Goal: Check status

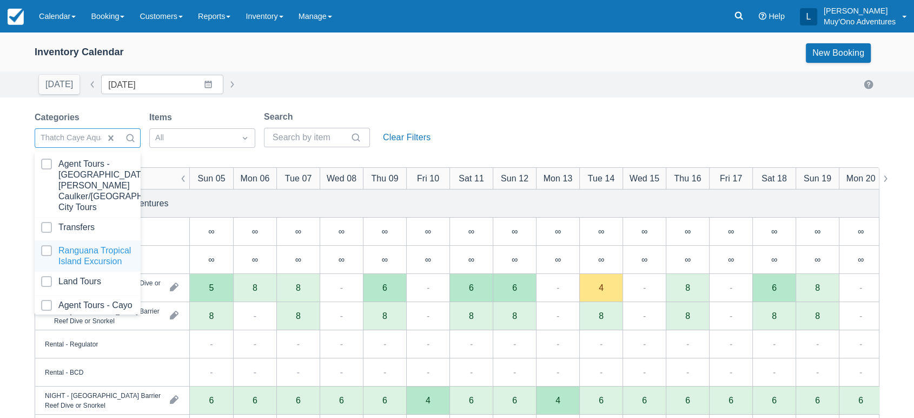
scroll to position [108, 0]
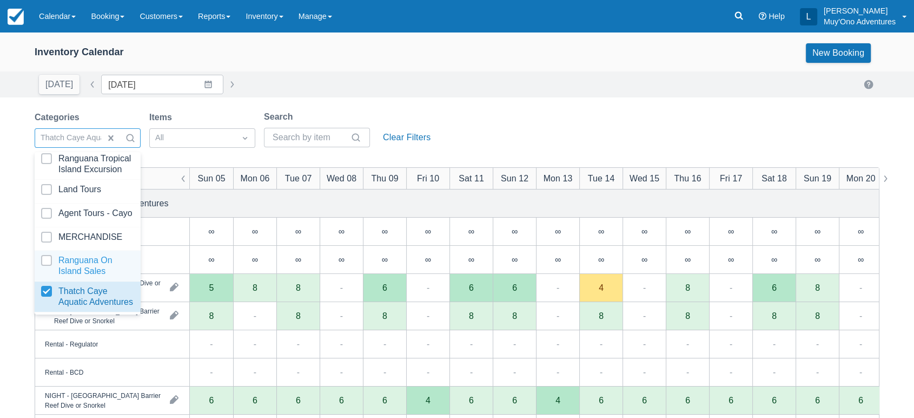
click at [509, 75] on div "Today Date 10/05/25 Navigate forward to interact with the calendar and select a…" at bounding box center [457, 84] width 845 height 19
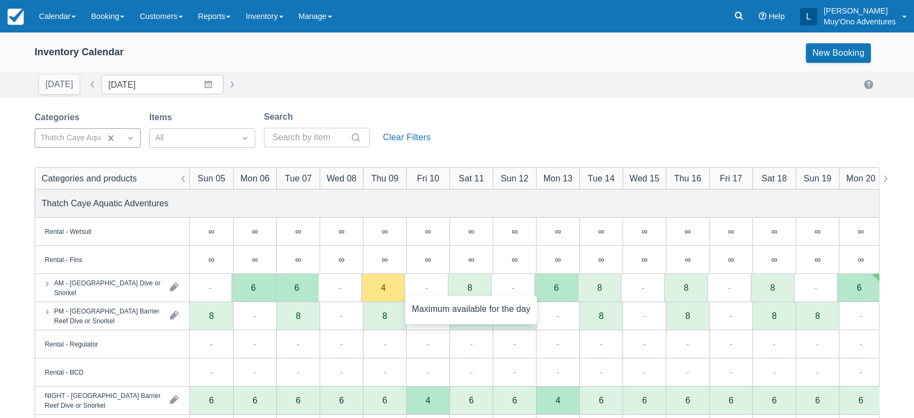
scroll to position [0, 0]
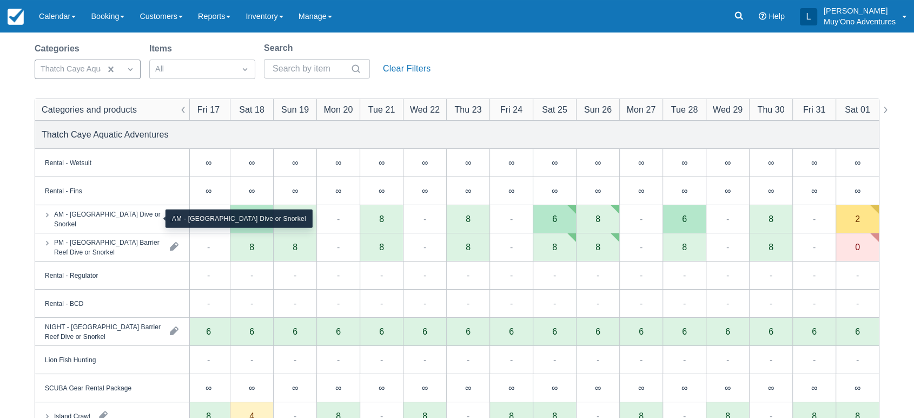
click at [112, 219] on div "AM - [GEOGRAPHIC_DATA] Dive or Snorkel" at bounding box center [107, 218] width 107 height 19
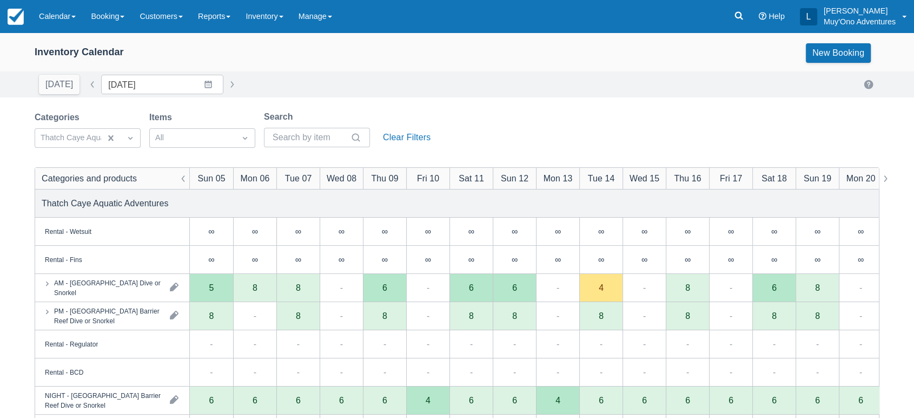
click at [145, 139] on div "Categories Thatch Caye Aquatic Adventures Items All Search Clear Filters" at bounding box center [235, 132] width 400 height 44
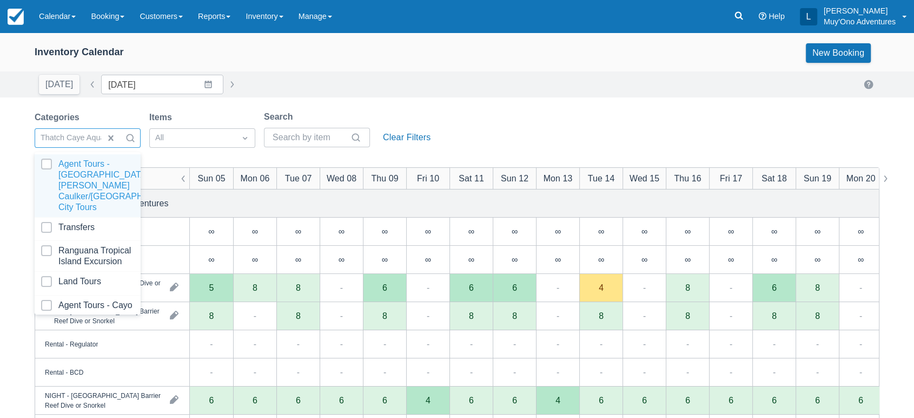
click at [140, 138] on div at bounding box center [130, 137] width 19 height 15
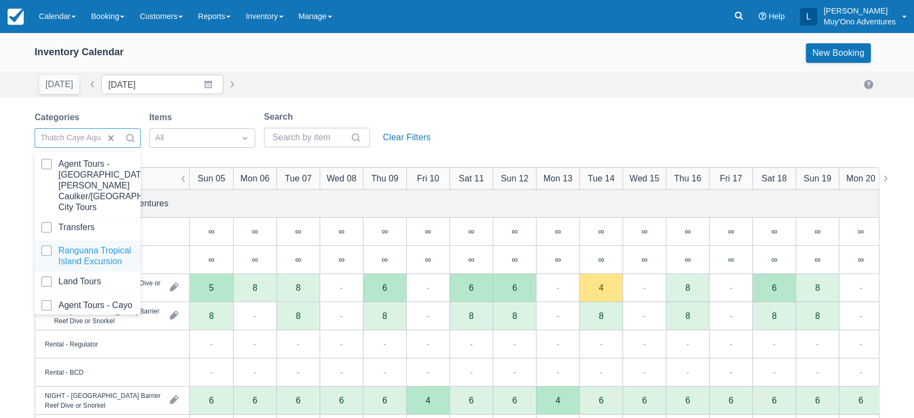
scroll to position [108, 0]
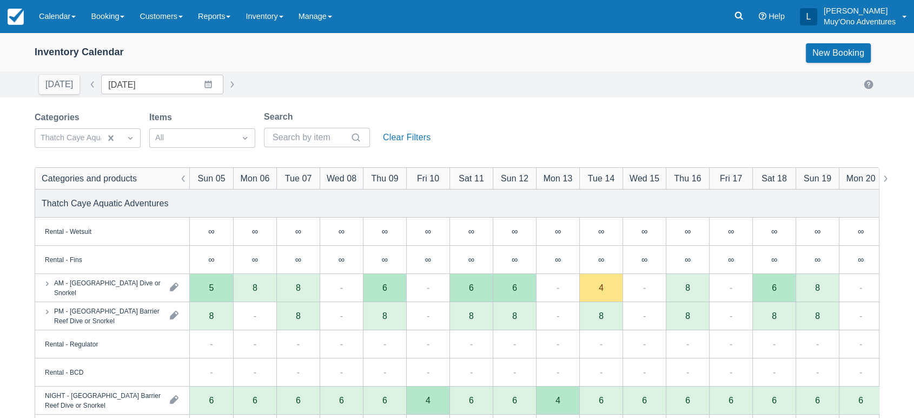
click at [635, 154] on div "Categories Thatch Caye Aquatic Adventures Items All Search Clear Filters" at bounding box center [457, 132] width 845 height 44
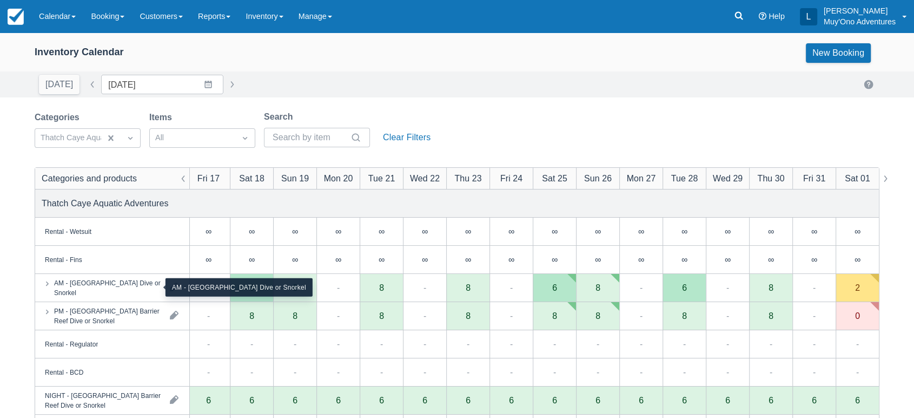
click at [138, 291] on div "AM - [GEOGRAPHIC_DATA] Dive or Snorkel" at bounding box center [107, 286] width 107 height 19
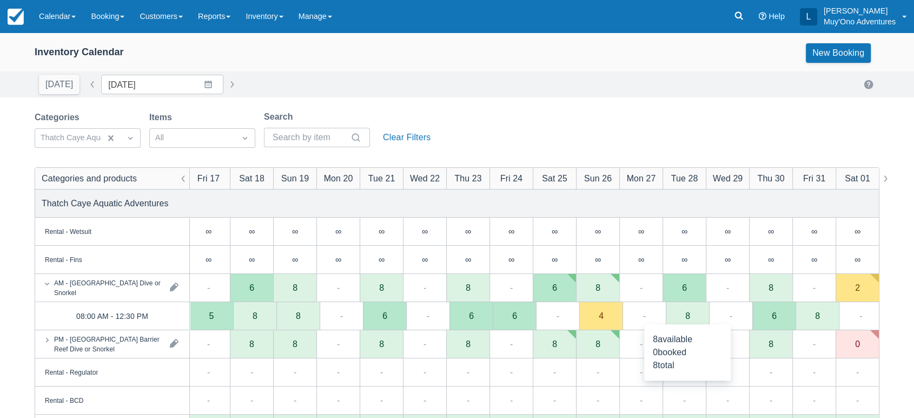
click at [688, 322] on div "8" at bounding box center [687, 316] width 43 height 28
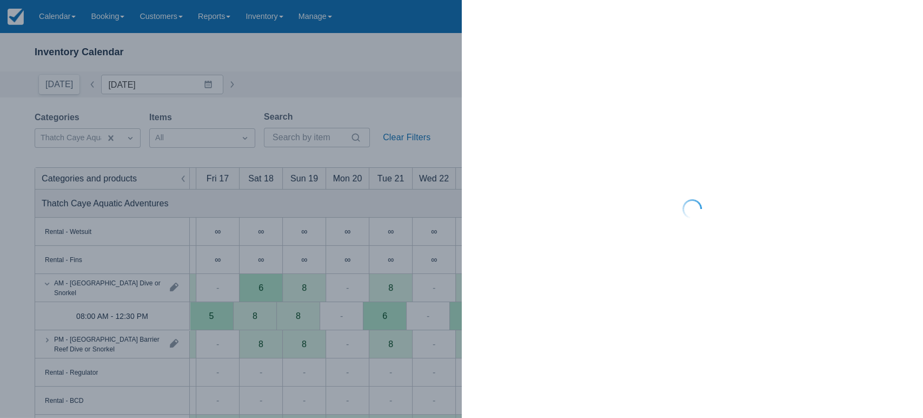
scroll to position [0, 513]
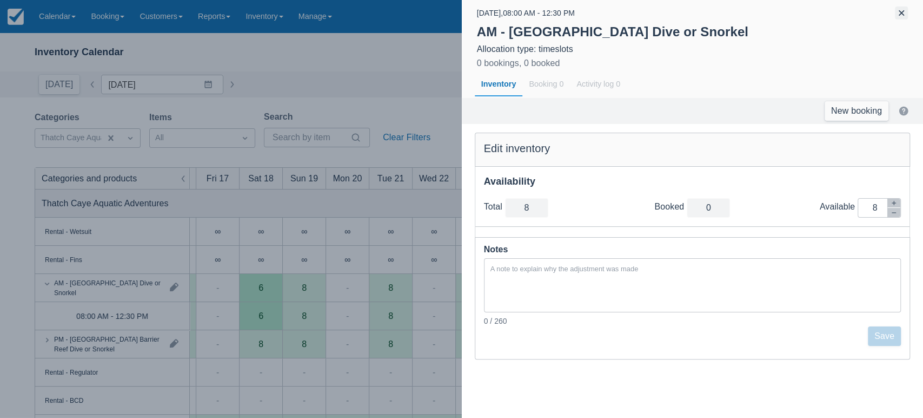
click at [897, 14] on button "button" at bounding box center [901, 12] width 13 height 13
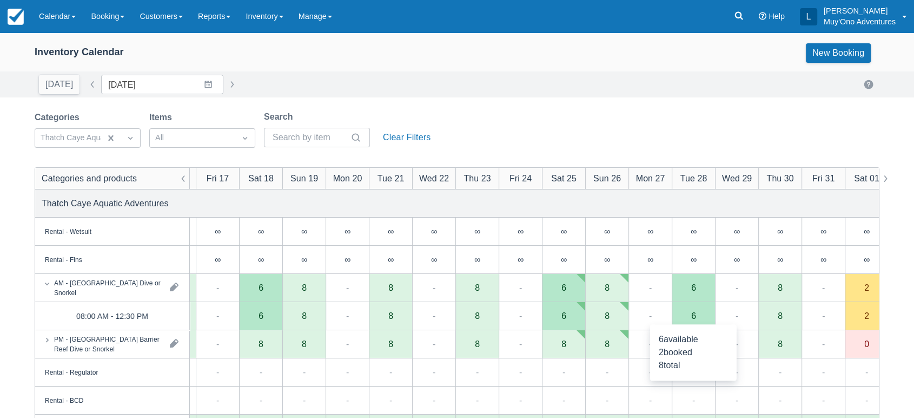
click at [697, 319] on div "6" at bounding box center [693, 316] width 43 height 28
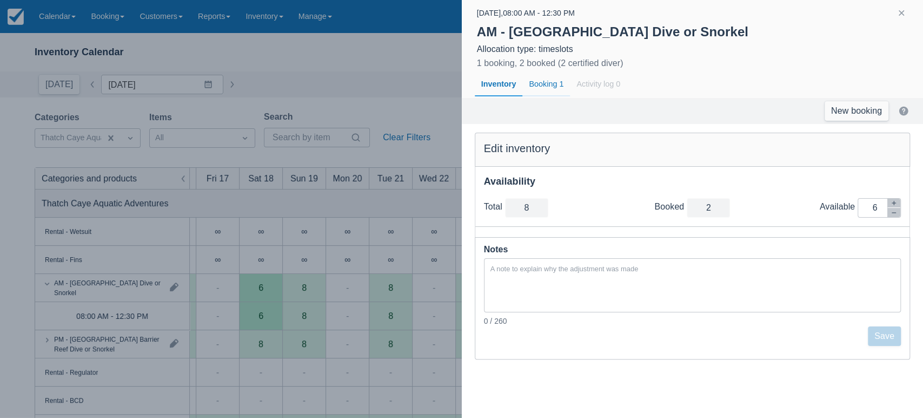
click at [540, 77] on div "Booking 1" at bounding box center [546, 84] width 48 height 25
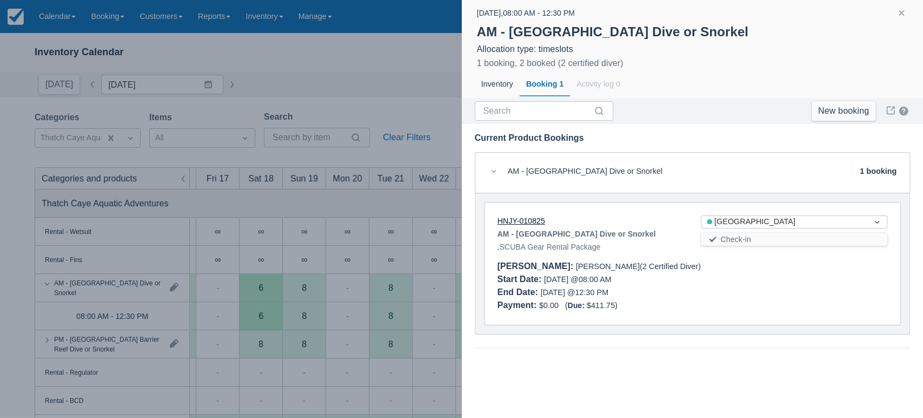
click at [529, 218] on link "HNJY-010825" at bounding box center [522, 220] width 48 height 9
click at [294, 196] on div at bounding box center [461, 209] width 923 height 418
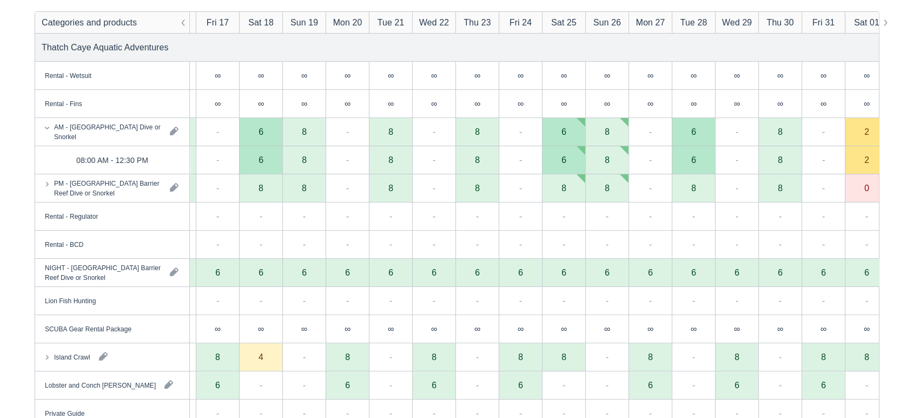
click at [298, 204] on div "-" at bounding box center [303, 216] width 43 height 28
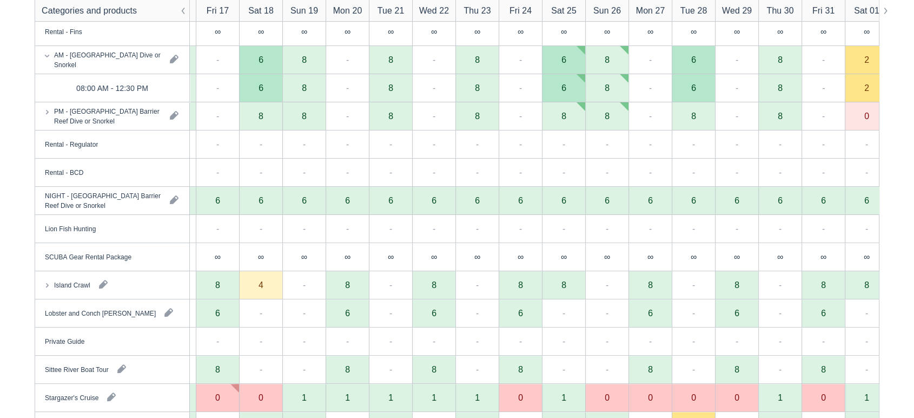
scroll to position [226, 0]
